Goal: Find specific page/section: Find specific page/section

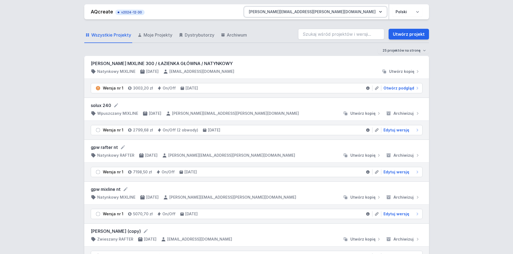
click at [376, 13] on button "[PERSON_NAME][EMAIL_ADDRESS][DOMAIN_NAME]" at bounding box center [315, 12] width 142 height 10
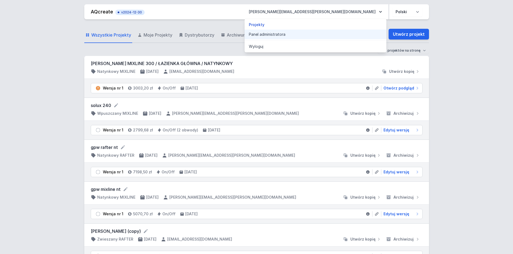
click at [332, 32] on link "Panel administratora" at bounding box center [315, 35] width 142 height 10
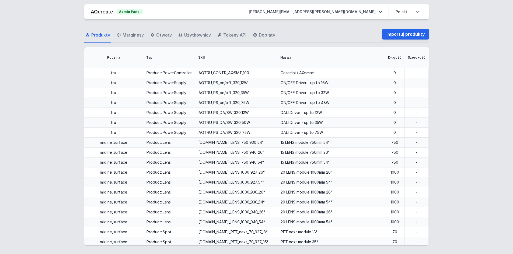
click at [137, 34] on span "Marginesy" at bounding box center [132, 35] width 21 height 6
click at [129, 37] on span "Marginesy" at bounding box center [132, 35] width 21 height 6
